Goal: Task Accomplishment & Management: Use online tool/utility

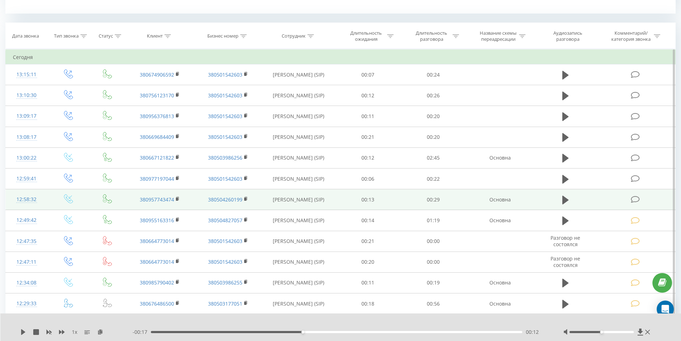
click at [641, 200] on td at bounding box center [636, 199] width 79 height 21
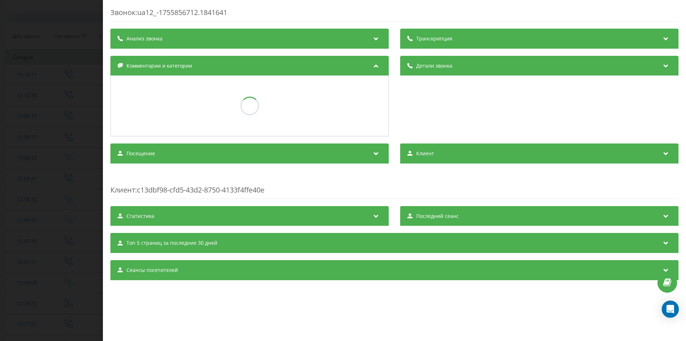
click at [0, 81] on div "Звонок : ua12_-1755856712.1841641 Транскрипция Анализ звонка Детали звонка Комм…" at bounding box center [343, 170] width 686 height 341
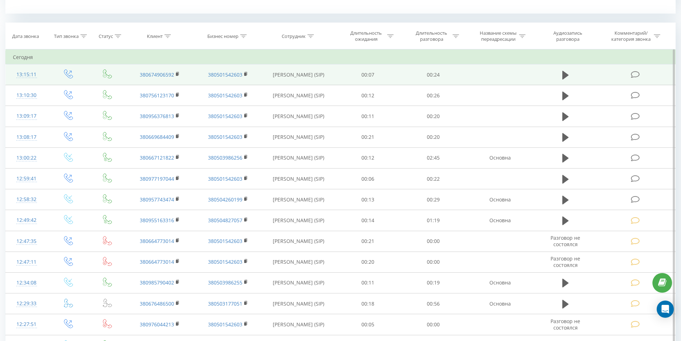
click at [34, 70] on div "13:15:11" at bounding box center [27, 75] width 28 height 14
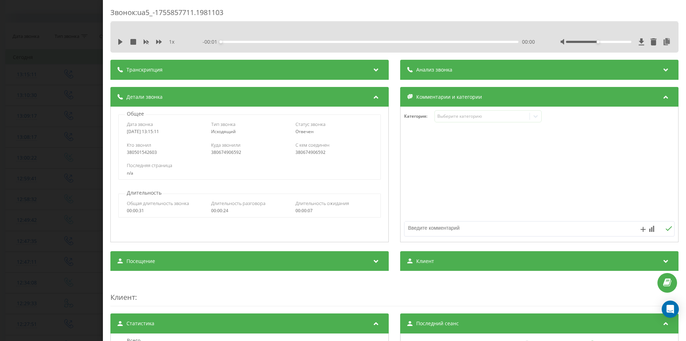
click at [65, 66] on div "Звонок : ua5_-1755857711.1981103 1 x - 00:01 00:00 00:00 Транскрипция Для анали…" at bounding box center [343, 170] width 686 height 341
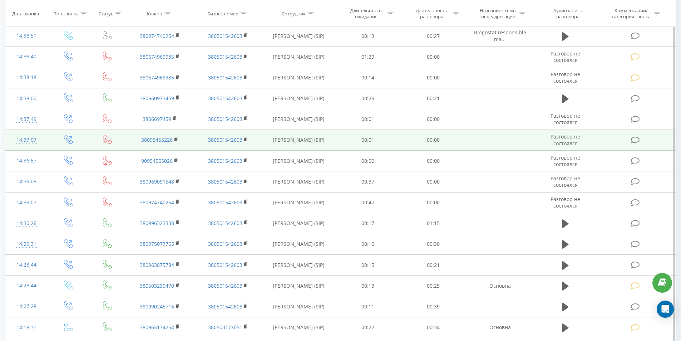
scroll to position [429, 0]
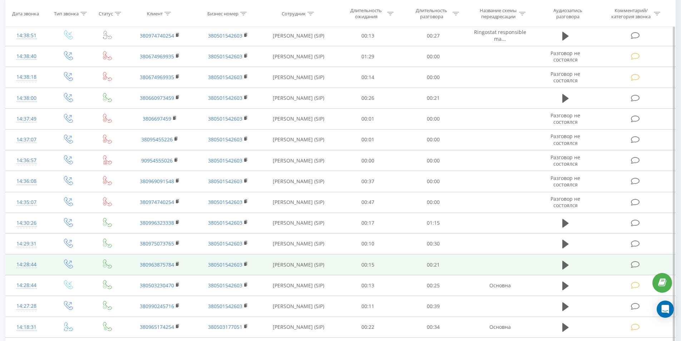
click at [636, 264] on icon at bounding box center [635, 265] width 9 height 8
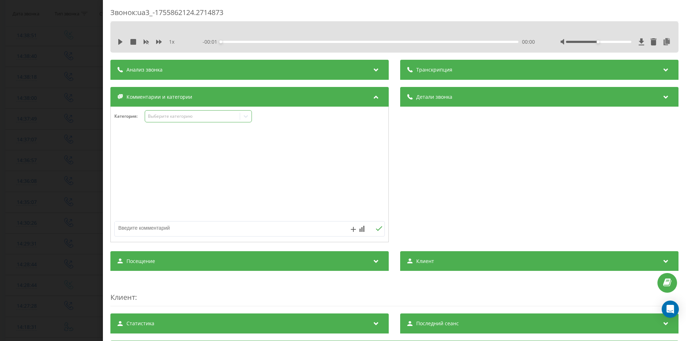
click at [174, 114] on div "Выберите категорию" at bounding box center [192, 116] width 89 height 6
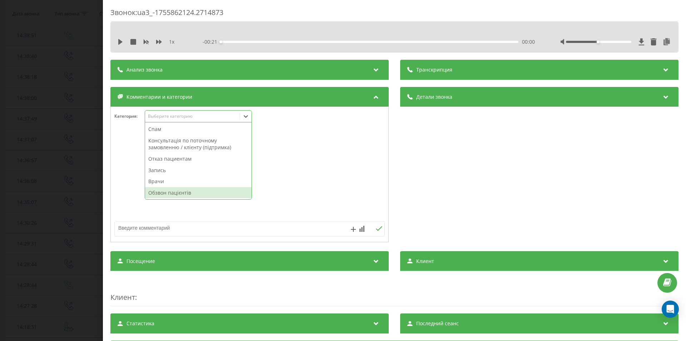
click at [168, 193] on div "Обзвон пацієнтів" at bounding box center [198, 192] width 107 height 11
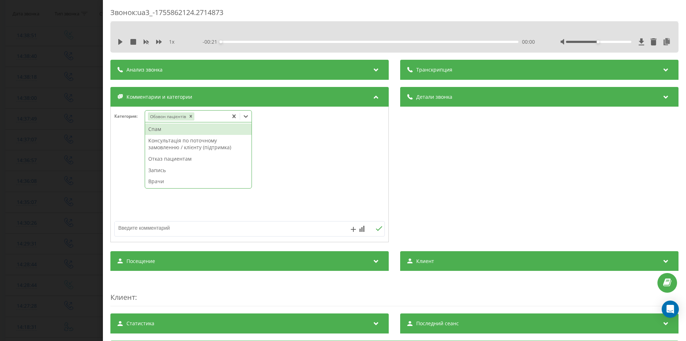
click at [48, 177] on div "Звонок : ua3_-1755862124.2714873 1 x - 00:21 00:00 00:00 Транскрипция Для анали…" at bounding box center [343, 170] width 686 height 341
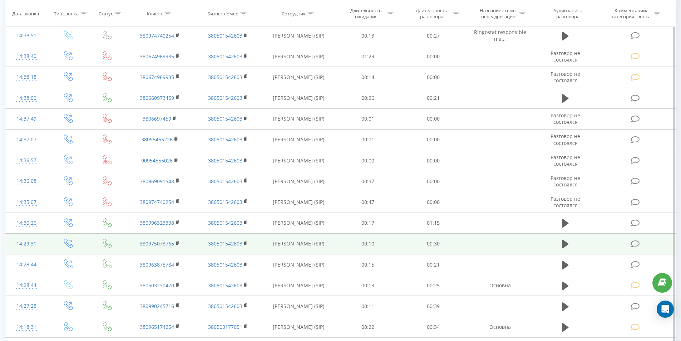
click at [636, 242] on icon at bounding box center [635, 244] width 9 height 8
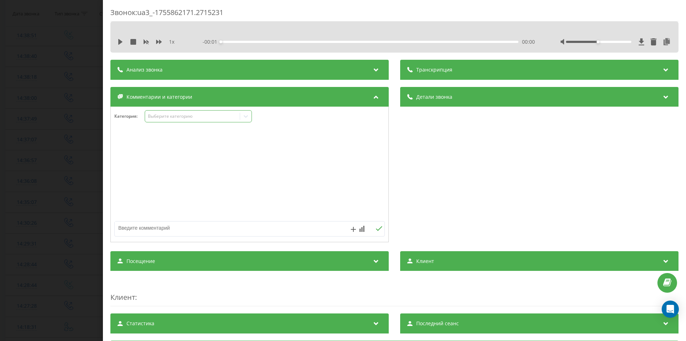
click at [171, 116] on div "Выберите категорию" at bounding box center [192, 116] width 89 height 6
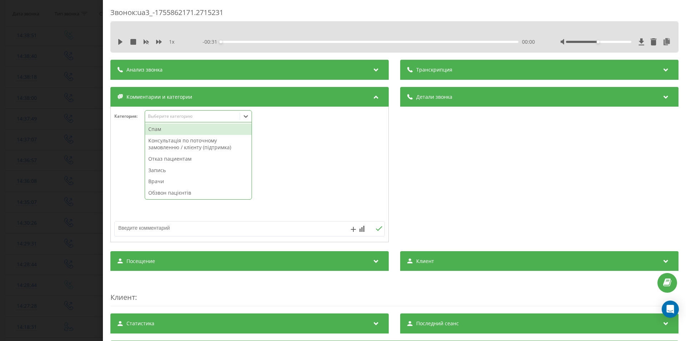
drag, startPoint x: 180, startPoint y: 194, endPoint x: 108, endPoint y: 192, distance: 71.9
click at [180, 194] on div "Обзвон пацієнтів" at bounding box center [198, 192] width 107 height 11
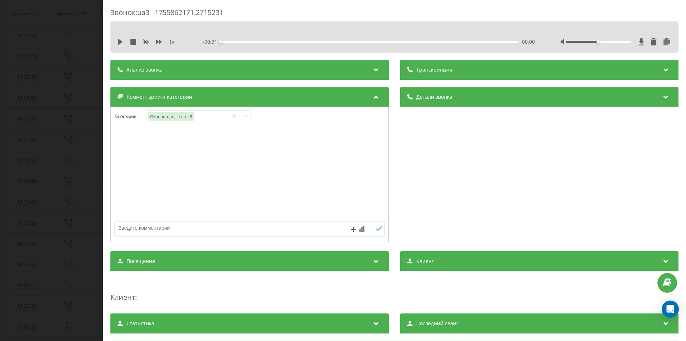
drag, startPoint x: 8, startPoint y: 193, endPoint x: 338, endPoint y: 125, distance: 336.5
click at [9, 193] on div "Звонок : ua3_-1755862171.2715231 1 x - 00:31 00:00 00:00 Транскрипция Для анали…" at bounding box center [343, 170] width 686 height 341
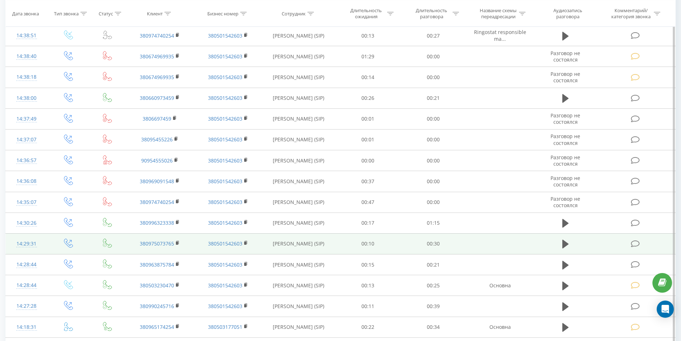
click at [636, 242] on icon at bounding box center [635, 244] width 9 height 8
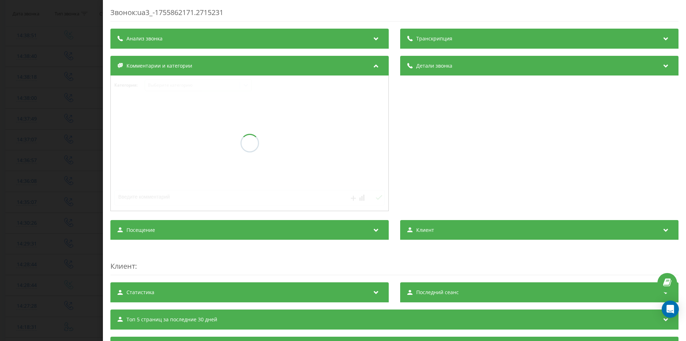
click at [83, 123] on div "Звонок : ua3_-1755862171.2715231 Транскрипция Анализ звонка Детали звонка Комме…" at bounding box center [343, 170] width 686 height 341
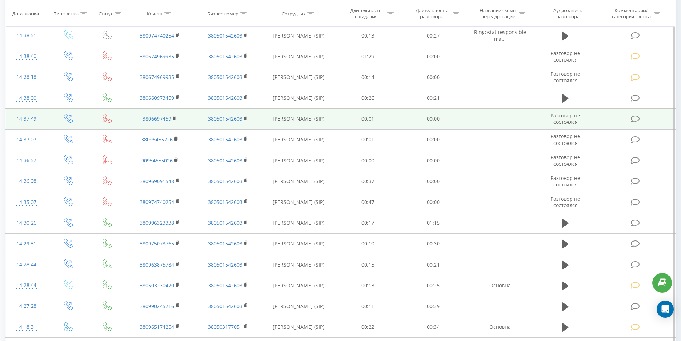
click at [48, 122] on td at bounding box center [69, 118] width 42 height 21
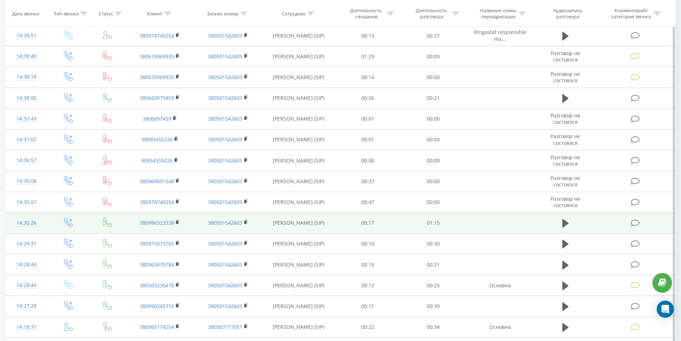
click at [638, 220] on icon at bounding box center [635, 223] width 9 height 8
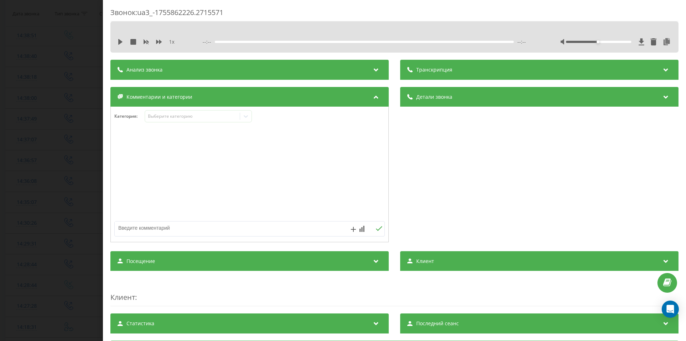
click at [64, 115] on div "Звонок : ua3_-1755862226.2715571 1 x --:-- --:-- Транскрипция Для анализа AI бу…" at bounding box center [343, 170] width 686 height 341
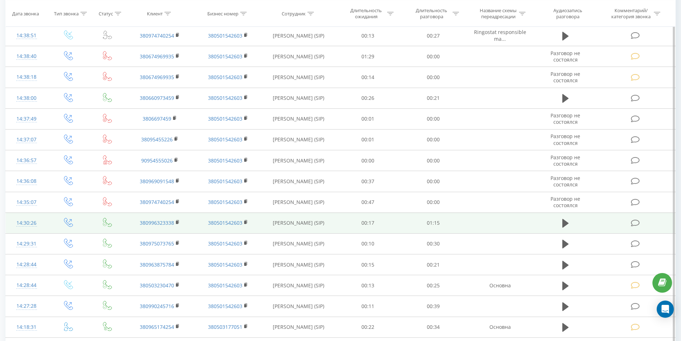
click at [635, 221] on icon at bounding box center [635, 223] width 9 height 8
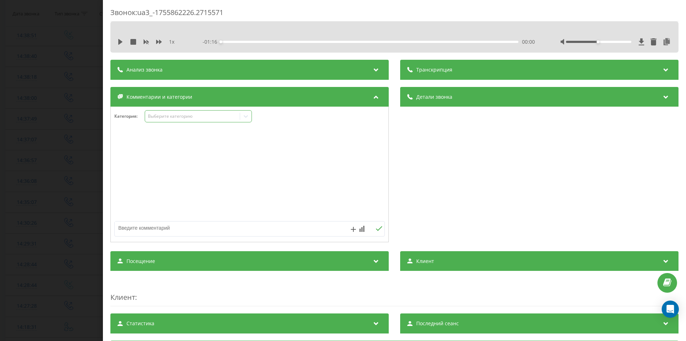
click at [170, 120] on div "Выберите категорию" at bounding box center [198, 116] width 107 height 12
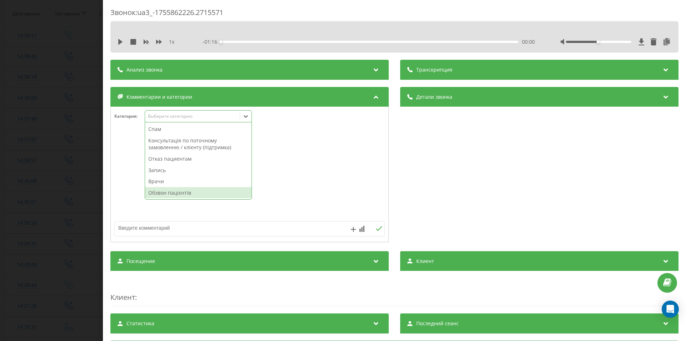
click at [164, 191] on div "Обзвон пацієнтів" at bounding box center [198, 192] width 107 height 11
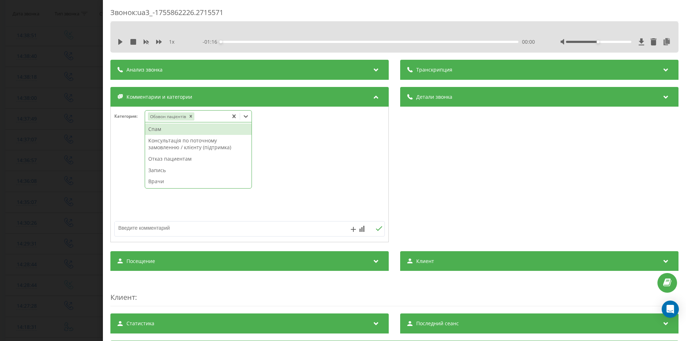
click at [2, 204] on div "Звонок : ua3_-1755862226.2715571 1 x - 01:16 00:00 00:00 Транскрипция Для анали…" at bounding box center [343, 170] width 686 height 341
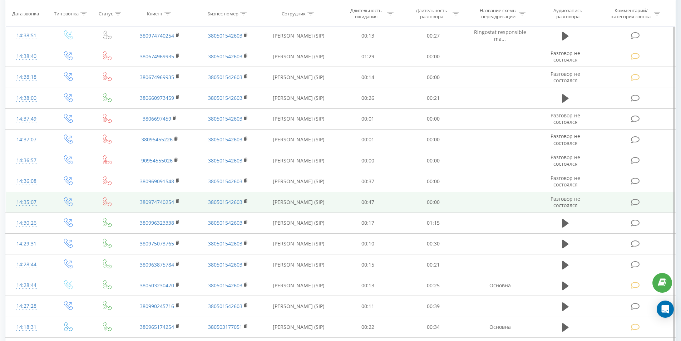
click at [636, 203] on icon at bounding box center [635, 202] width 9 height 8
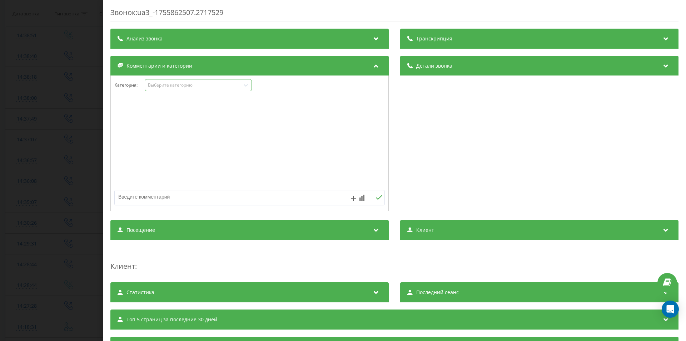
click at [174, 87] on div "Выберите категорию" at bounding box center [192, 85] width 89 height 6
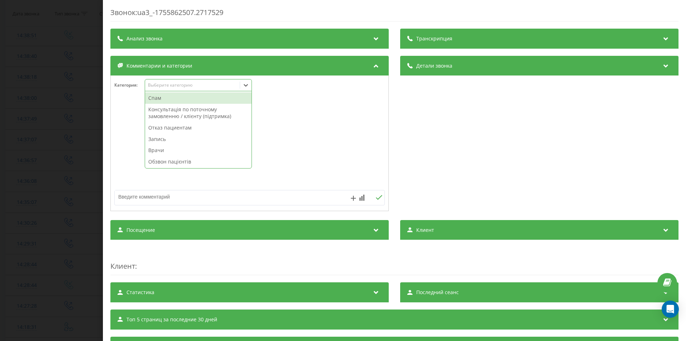
drag, startPoint x: 170, startPoint y: 97, endPoint x: 65, endPoint y: 123, distance: 108.7
click at [169, 97] on div "Спам" at bounding box center [198, 97] width 107 height 11
click at [0, 167] on div "Звонок : ua3_-1755862507.2717529 Транскрипция Для анализа AI будущих звонков на…" at bounding box center [343, 170] width 686 height 341
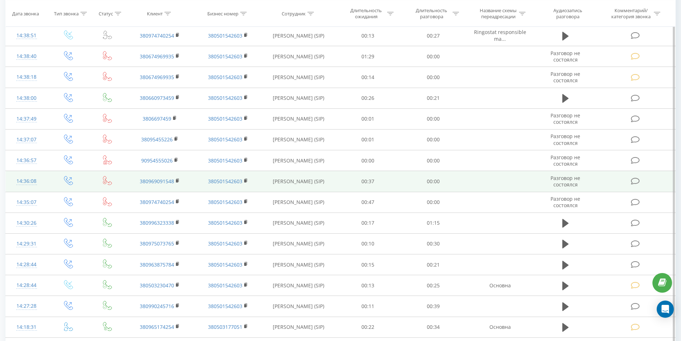
click at [636, 179] on icon at bounding box center [635, 181] width 9 height 8
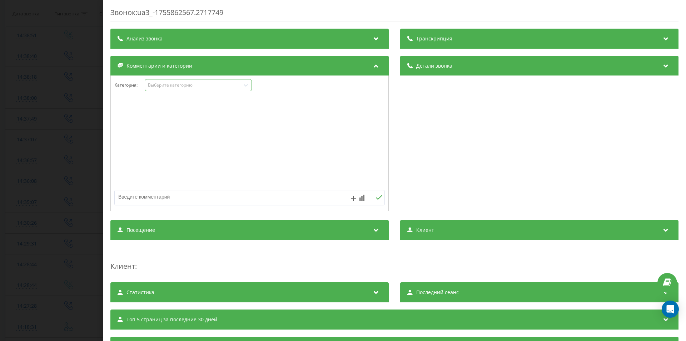
click at [162, 88] on div "Выберите категорию" at bounding box center [192, 85] width 89 height 6
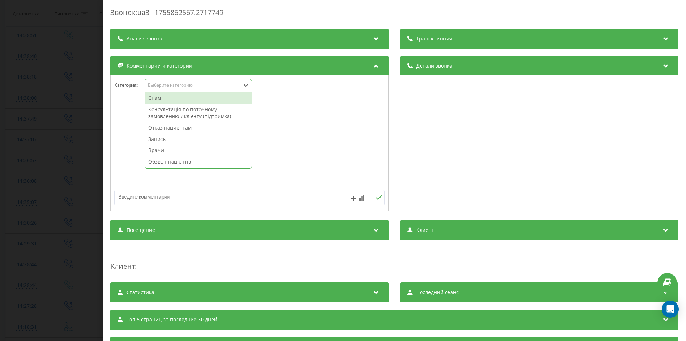
click at [164, 99] on div "Спам" at bounding box center [198, 97] width 107 height 11
click at [36, 161] on div "Звонок : ua3_-1755862567.2717749 Транскрипция Для анализа AI будущих звонков на…" at bounding box center [343, 170] width 686 height 341
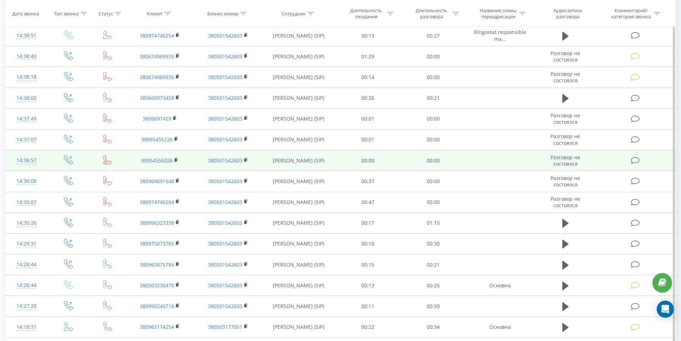
click at [633, 160] on icon at bounding box center [635, 161] width 9 height 8
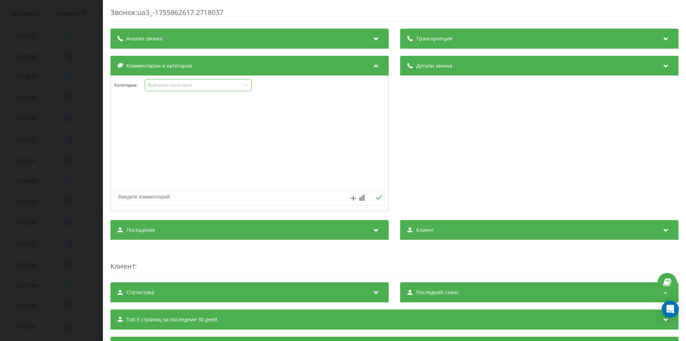
click at [189, 86] on div "Выберите категорию" at bounding box center [192, 85] width 89 height 6
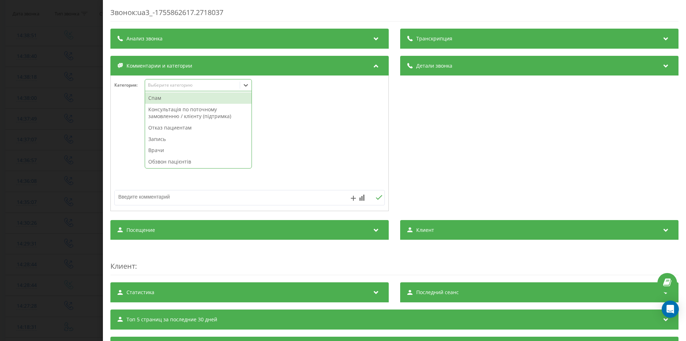
click at [183, 97] on div "Спам" at bounding box center [198, 97] width 107 height 11
drag, startPoint x: 22, startPoint y: 172, endPoint x: 117, endPoint y: 149, distance: 97.7
click at [23, 172] on div "Звонок : ua3_-1755862617.2718037 Транскрипция Для анализа AI будущих звонков на…" at bounding box center [343, 170] width 686 height 341
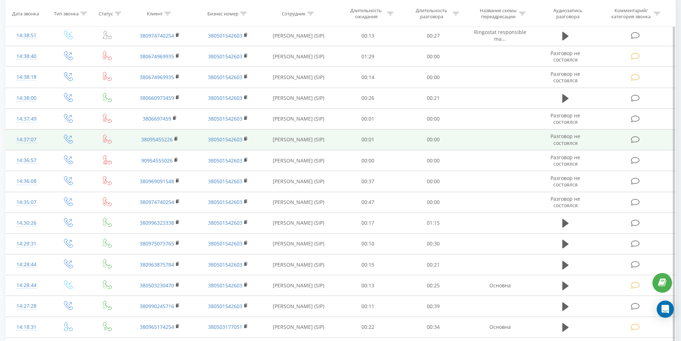
click at [635, 141] on icon at bounding box center [635, 140] width 9 height 8
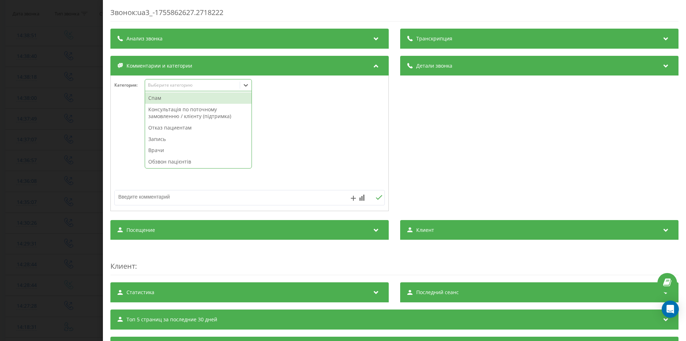
click at [159, 86] on div "Выберите категорию" at bounding box center [192, 85] width 89 height 6
click at [158, 95] on div "Спам" at bounding box center [198, 97] width 107 height 11
click at [12, 207] on div "Звонок : ua3_-1755862627.2718222 Транскрипция Для анализа AI будущих звонков на…" at bounding box center [343, 170] width 686 height 341
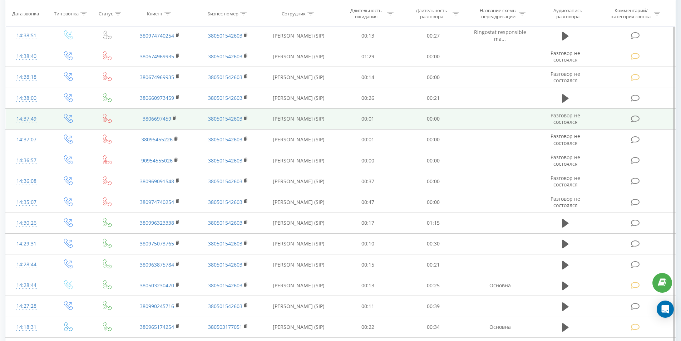
click at [633, 120] on icon at bounding box center [635, 119] width 9 height 8
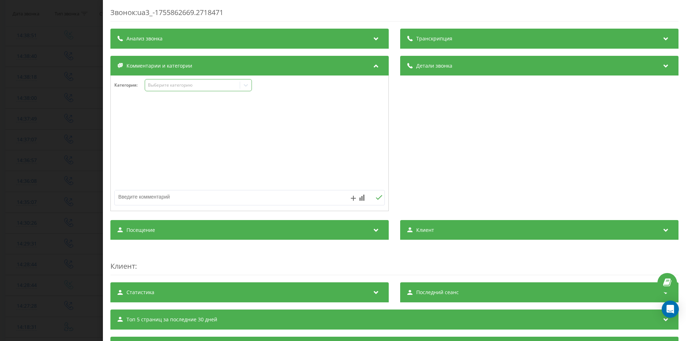
click at [178, 89] on div "Выберите категорию" at bounding box center [198, 85] width 107 height 12
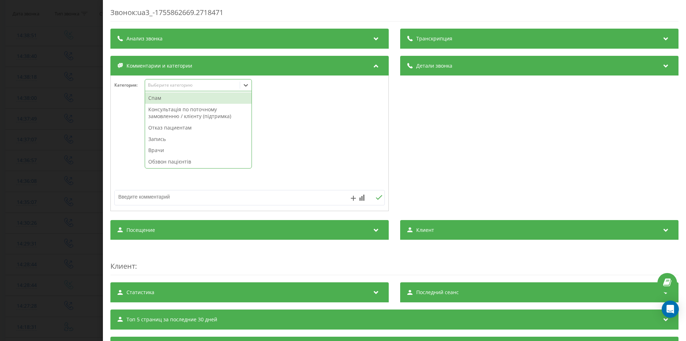
click at [173, 95] on div "Спам" at bounding box center [198, 97] width 107 height 11
click at [23, 172] on div "Звонок : ua3_-1755862669.2718471 Транскрипция Для анализа AI будущих звонков на…" at bounding box center [343, 170] width 686 height 341
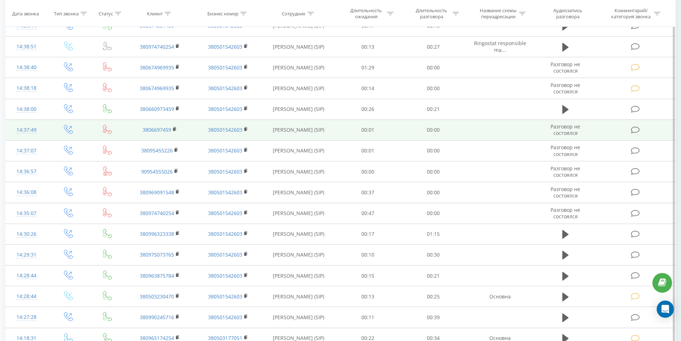
scroll to position [357, 0]
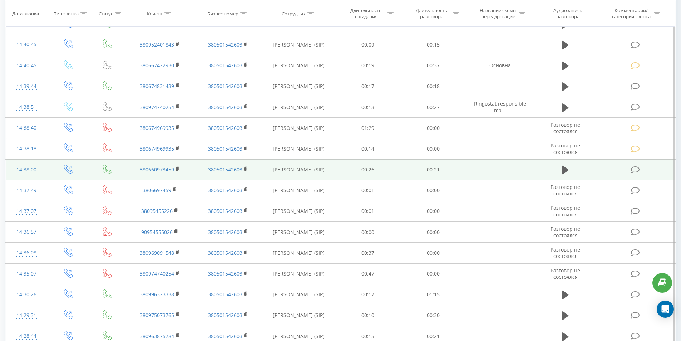
click at [637, 167] on icon at bounding box center [635, 170] width 9 height 8
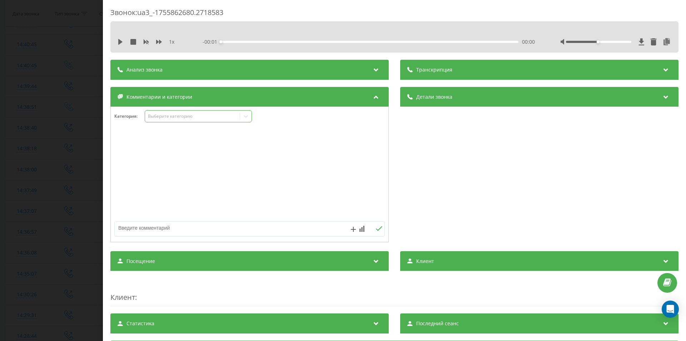
click at [189, 110] on div "Выберите категорию" at bounding box center [198, 116] width 107 height 12
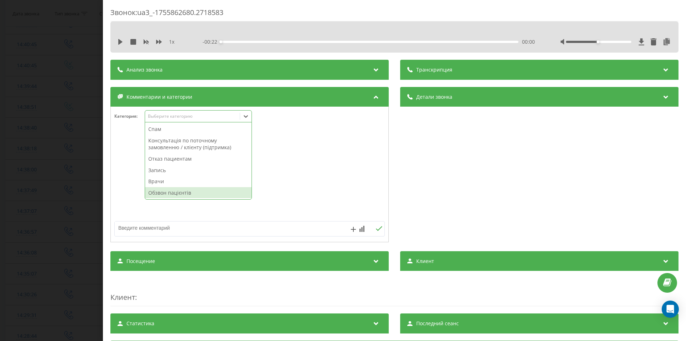
click at [174, 192] on div "Обзвон пацієнтів" at bounding box center [198, 192] width 107 height 11
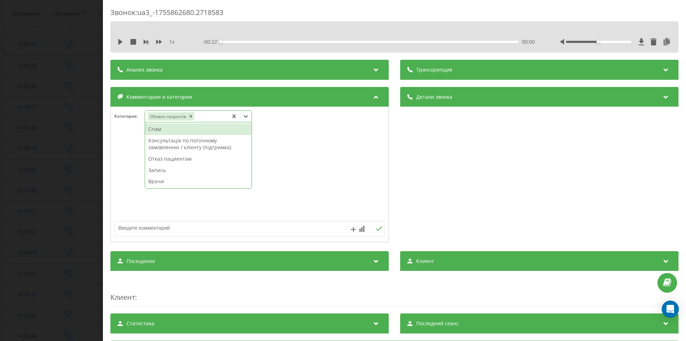
click at [45, 199] on div "Звонок : ua3_-1755862680.2718583 1 x - 00:22 00:00 00:00 Транскрипция Для анали…" at bounding box center [343, 170] width 686 height 341
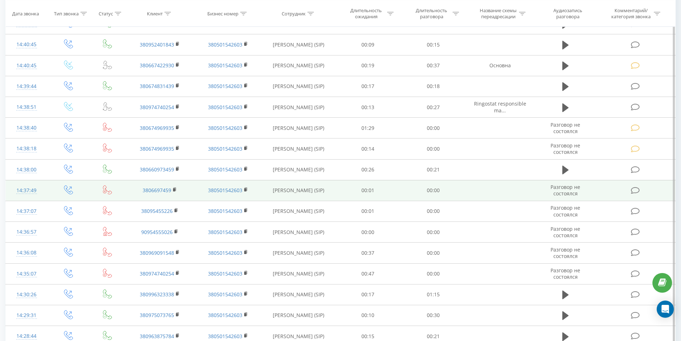
scroll to position [322, 0]
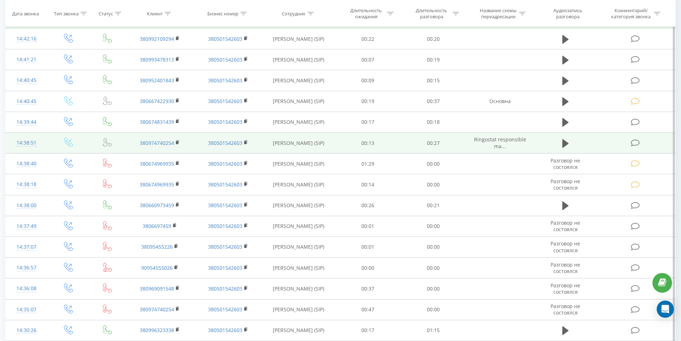
click at [633, 140] on icon at bounding box center [635, 143] width 9 height 8
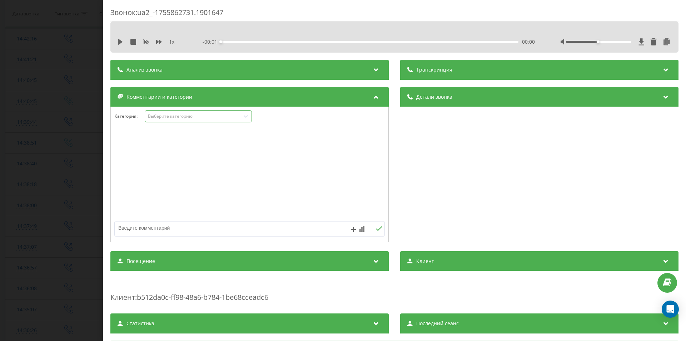
drag, startPoint x: 175, startPoint y: 111, endPoint x: 175, endPoint y: 116, distance: 4.7
click at [175, 112] on div "Выберите категорию" at bounding box center [198, 116] width 107 height 12
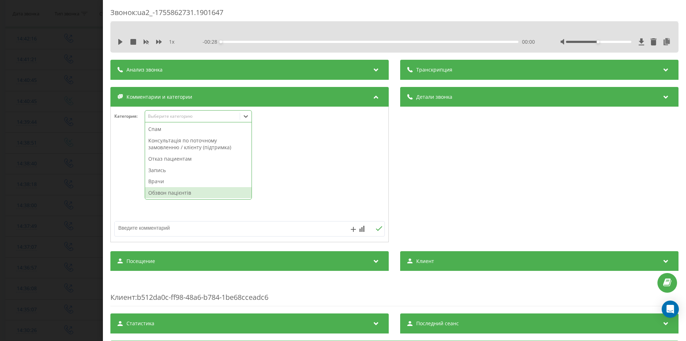
click at [170, 192] on div "Обзвон пацієнтів" at bounding box center [198, 192] width 107 height 11
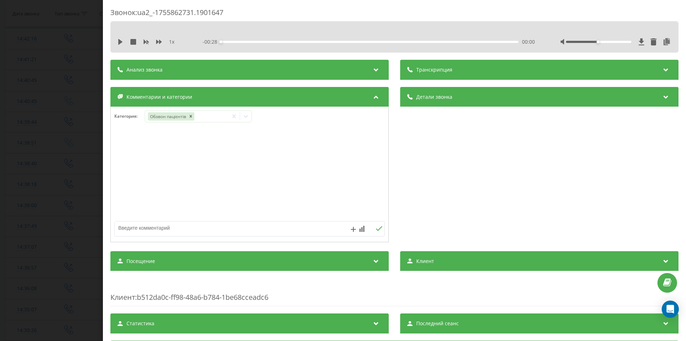
click at [33, 201] on div "Звонок : ua2_-1755862731.1901647 1 x - 00:28 00:00 00:00 Транскрипция Для анали…" at bounding box center [343, 170] width 686 height 341
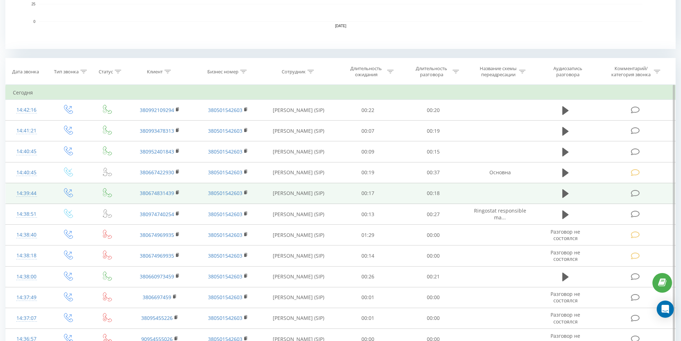
scroll to position [250, 0]
click at [633, 194] on icon at bounding box center [635, 194] width 9 height 8
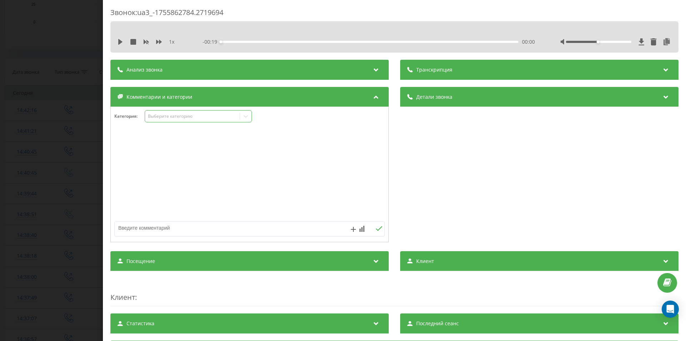
click at [202, 111] on div "Выберите категорию" at bounding box center [198, 116] width 107 height 12
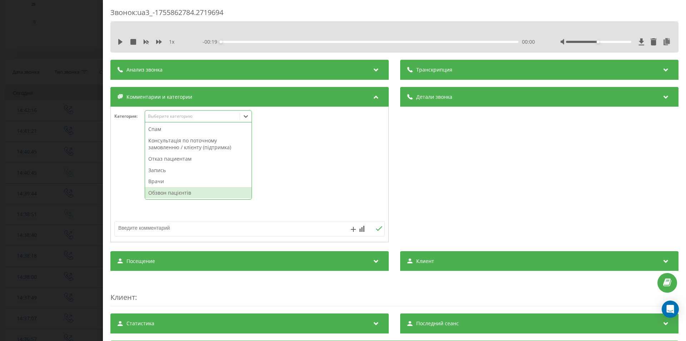
click at [176, 196] on div "Обзвон пацієнтів" at bounding box center [198, 192] width 107 height 11
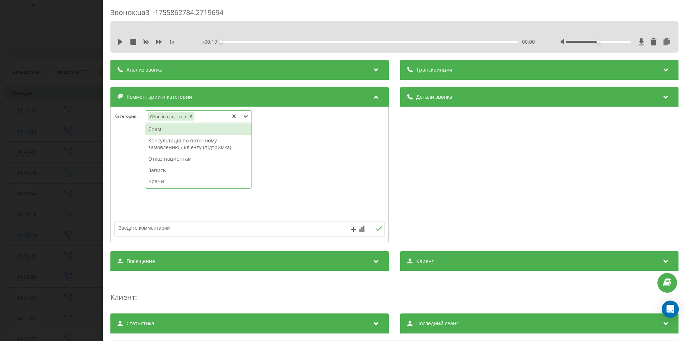
click at [0, 169] on div "Звонок : ua3_-1755862784.2719694 1 x - 00:19 00:00 00:00 Транскрипция Для анали…" at bounding box center [343, 170] width 686 height 341
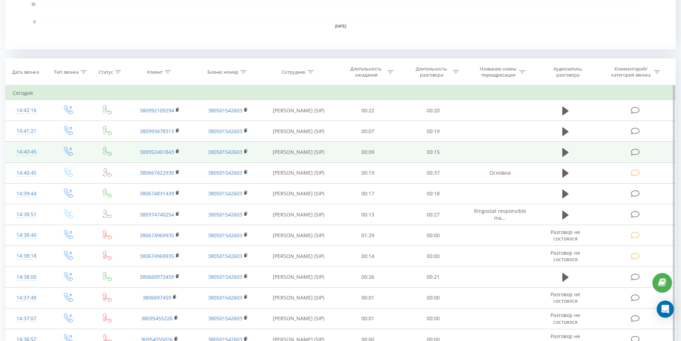
click at [635, 152] on icon at bounding box center [635, 152] width 9 height 8
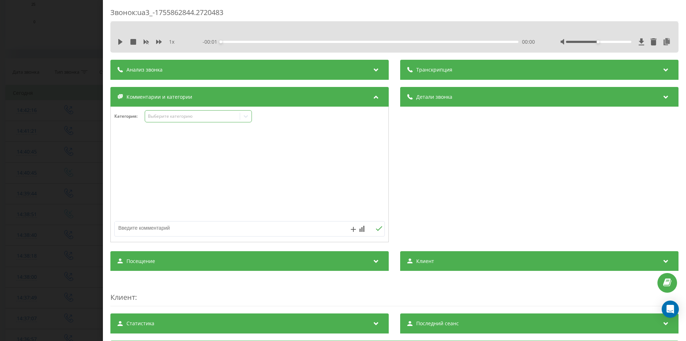
drag, startPoint x: 176, startPoint y: 115, endPoint x: 176, endPoint y: 120, distance: 5.7
click at [176, 115] on div "Выберите категорию" at bounding box center [192, 116] width 89 height 6
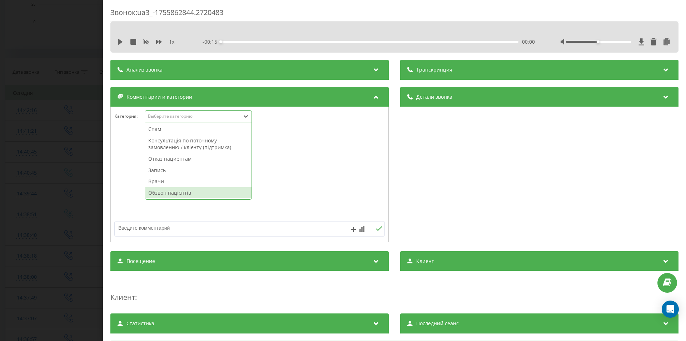
click at [179, 190] on div "Обзвон пацієнтів" at bounding box center [198, 192] width 107 height 11
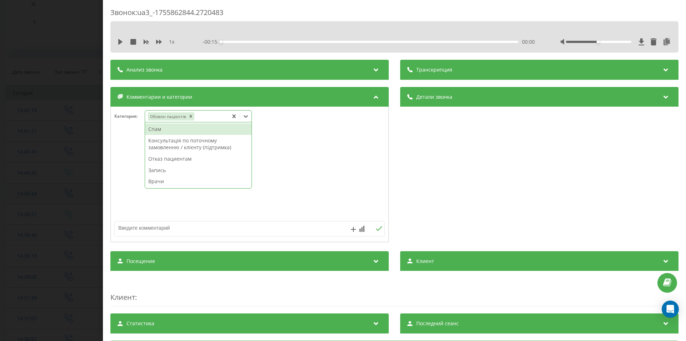
click at [30, 189] on div "Звонок : ua3_-1755862844.2720483 1 x - 00:15 00:00 00:00 Транскрипция Для анали…" at bounding box center [343, 170] width 686 height 341
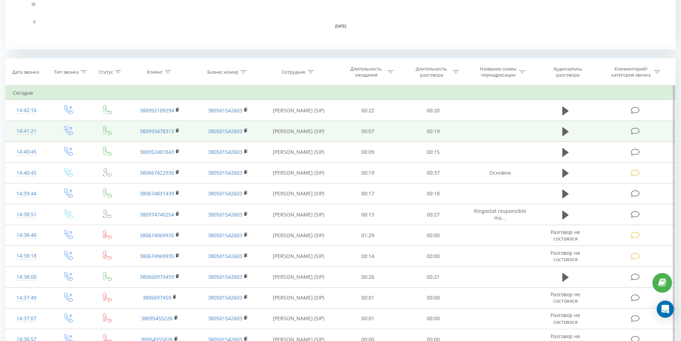
click at [639, 127] on icon at bounding box center [635, 131] width 9 height 8
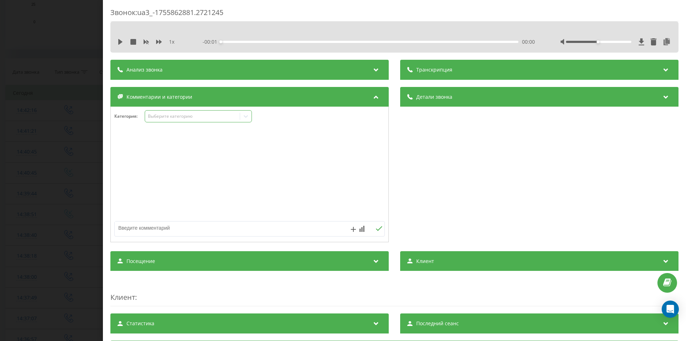
click at [171, 120] on div "Выберите категорию" at bounding box center [198, 116] width 107 height 12
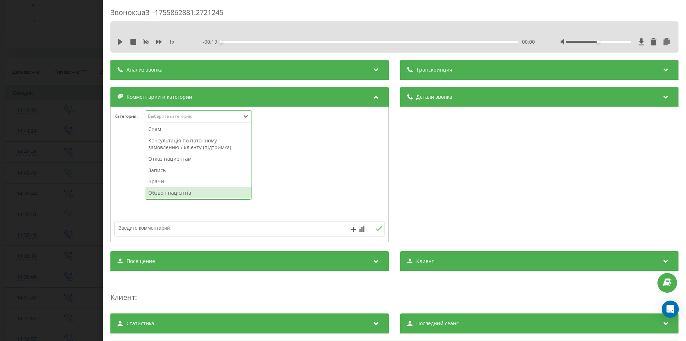
click at [173, 190] on div "Обзвон пацієнтів" at bounding box center [198, 192] width 107 height 11
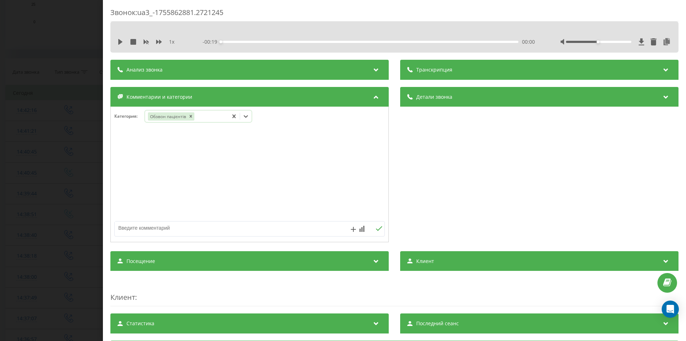
click at [50, 165] on div "Звонок : ua3_-1755862881.2721245 1 x - 00:19 00:00 00:00 Транскрипция Для анали…" at bounding box center [343, 170] width 686 height 341
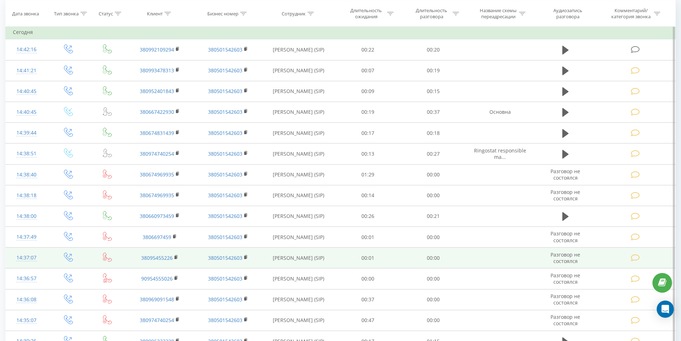
scroll to position [179, 0]
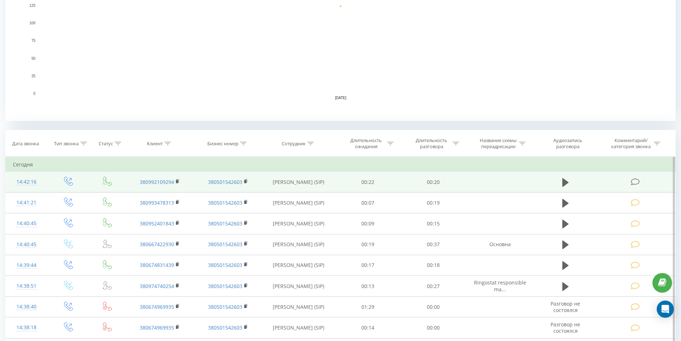
click at [634, 181] on icon at bounding box center [635, 182] width 9 height 8
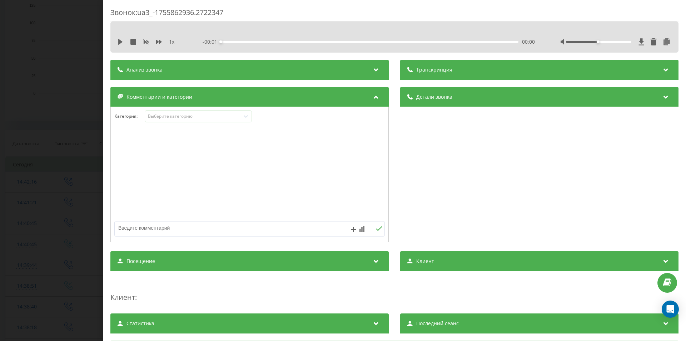
click at [180, 123] on div "Категория : Выберите категорию" at bounding box center [250, 120] width 278 height 21
click at [180, 114] on div "Выберите категорию" at bounding box center [192, 116] width 89 height 6
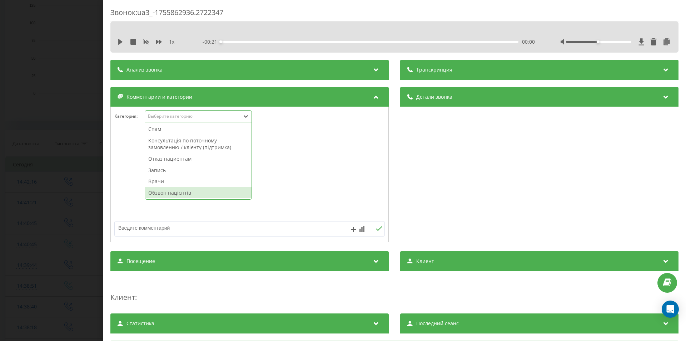
drag, startPoint x: 169, startPoint y: 189, endPoint x: 168, endPoint y: 194, distance: 4.4
click at [168, 193] on div "Обзвон пацієнтів" at bounding box center [198, 192] width 107 height 11
click at [24, 177] on div "Звонок : ua3_-1755862936.2722347 1 x - 00:21 00:00 00:00 Транскрипция Для анали…" at bounding box center [343, 170] width 686 height 341
